Goal: Transaction & Acquisition: Book appointment/travel/reservation

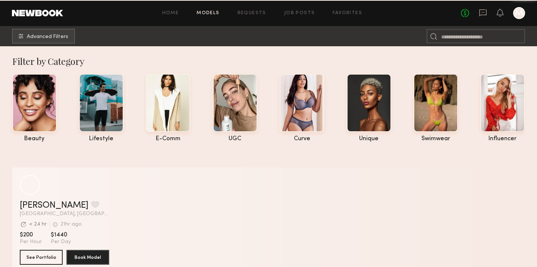
click at [207, 13] on link "Models" at bounding box center [208, 13] width 23 height 5
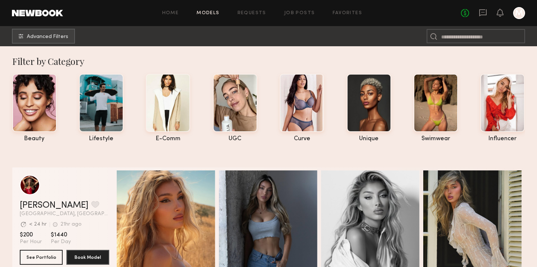
click at [517, 13] on div at bounding box center [519, 13] width 12 height 12
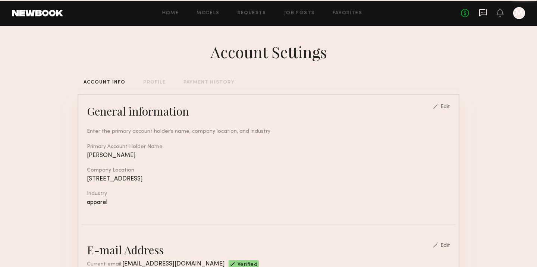
click at [480, 14] on icon at bounding box center [483, 13] width 8 height 8
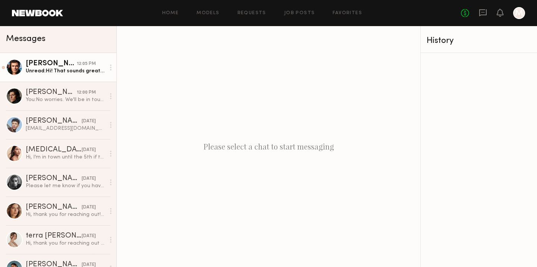
click at [60, 66] on div "[PERSON_NAME]" at bounding box center [51, 63] width 51 height 7
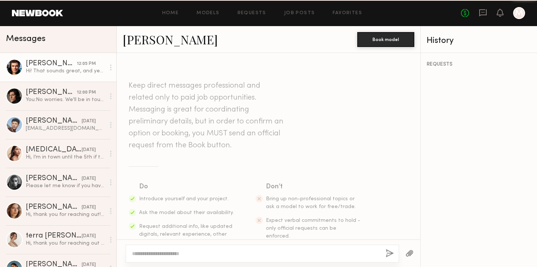
scroll to position [199, 0]
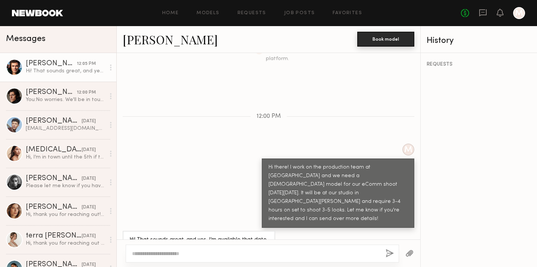
click at [360, 38] on button "Book model" at bounding box center [385, 39] width 57 height 15
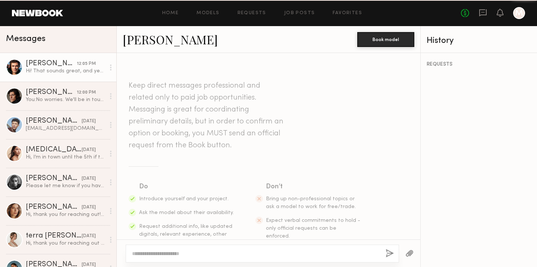
scroll to position [199, 0]
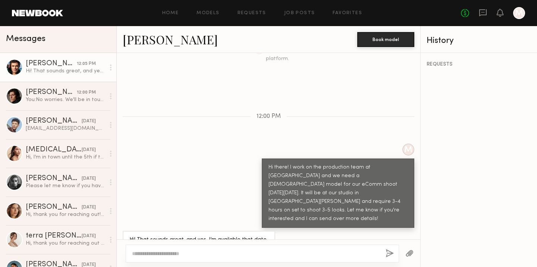
click at [152, 39] on link "[PERSON_NAME]" at bounding box center [170, 39] width 95 height 16
click at [157, 40] on link "[PERSON_NAME]" at bounding box center [170, 39] width 95 height 16
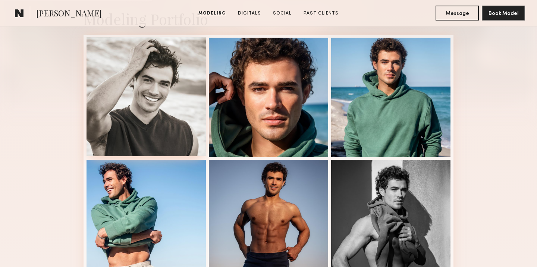
scroll to position [182, 0]
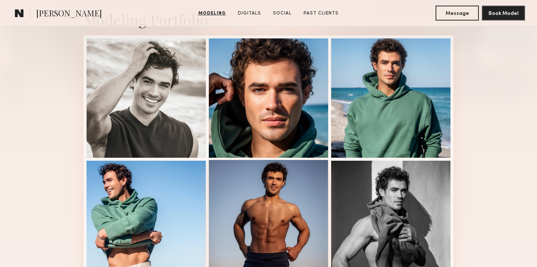
click at [274, 231] on div at bounding box center [268, 219] width 119 height 119
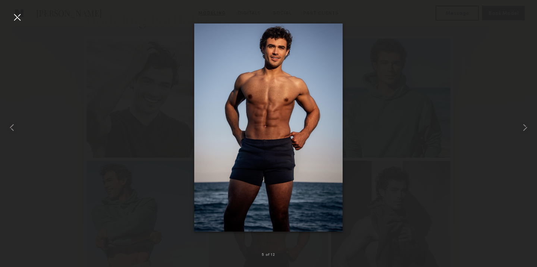
click at [402, 180] on div at bounding box center [268, 127] width 537 height 231
click at [461, 102] on div at bounding box center [268, 127] width 537 height 231
click at [25, 13] on div at bounding box center [268, 127] width 537 height 231
click at [16, 16] on div at bounding box center [17, 17] width 12 height 12
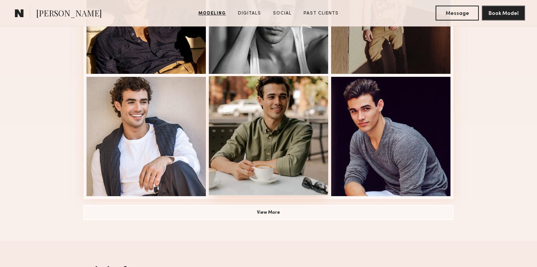
scroll to position [527, 0]
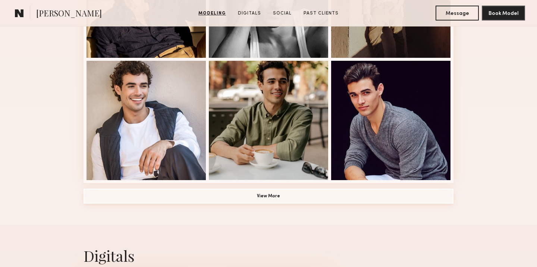
click at [247, 189] on button "View More" at bounding box center [269, 196] width 370 height 15
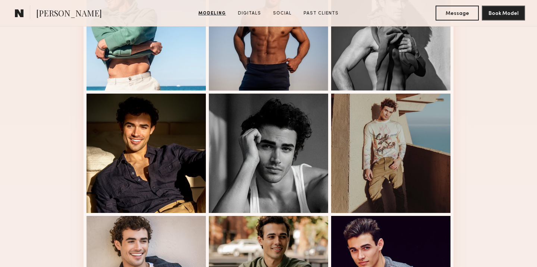
scroll to position [317, 0]
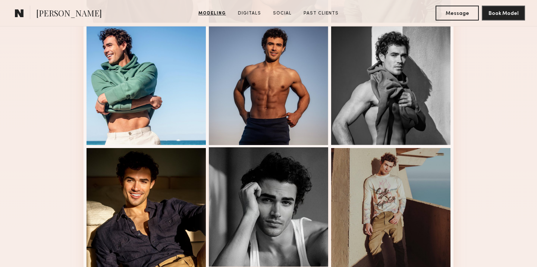
click at [246, 191] on div at bounding box center [268, 206] width 119 height 119
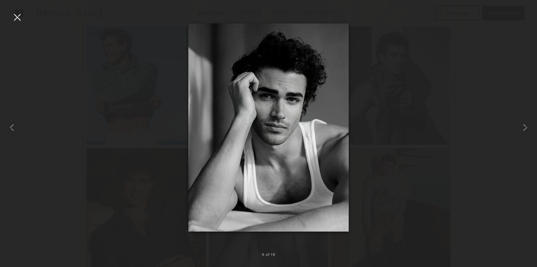
click at [367, 211] on div at bounding box center [268, 127] width 537 height 231
click at [409, 174] on div at bounding box center [268, 127] width 537 height 231
click at [495, 94] on div at bounding box center [268, 127] width 537 height 231
click at [16, 13] on div at bounding box center [17, 17] width 12 height 12
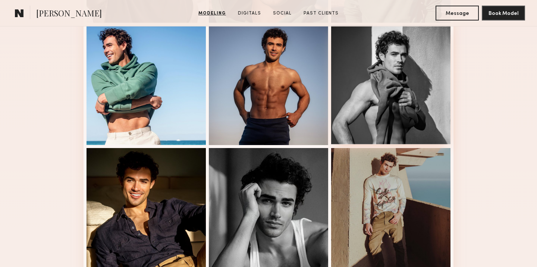
click at [367, 82] on div at bounding box center [390, 84] width 119 height 119
